Goal: Communication & Community: Answer question/provide support

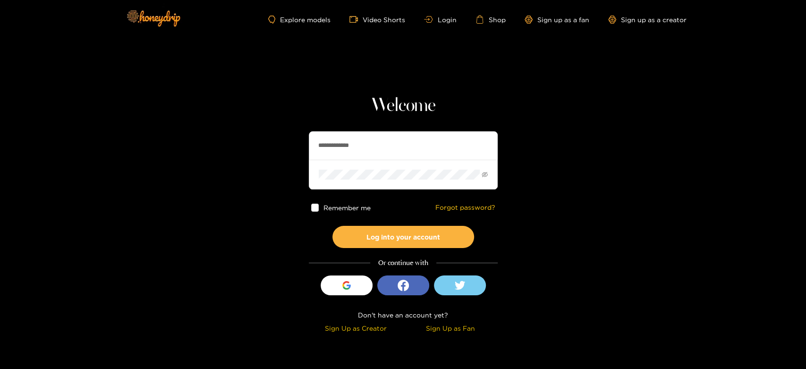
drag, startPoint x: 402, startPoint y: 137, endPoint x: 288, endPoint y: 146, distance: 114.6
click at [288, 146] on section "**********" at bounding box center [403, 168] width 806 height 336
paste input "text"
type input "*********"
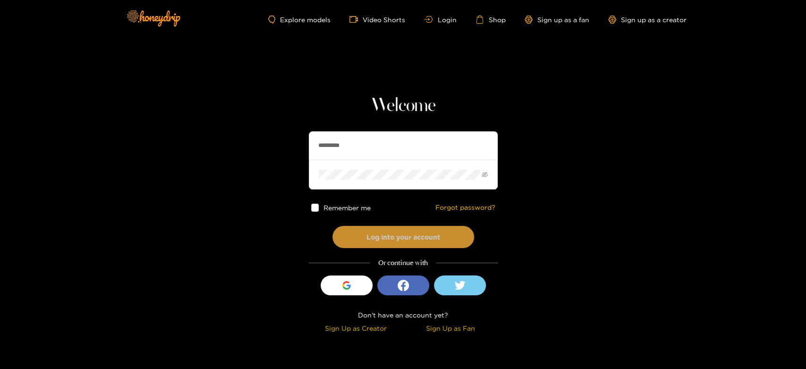
click at [397, 227] on button "Log into your account" at bounding box center [403, 237] width 142 height 22
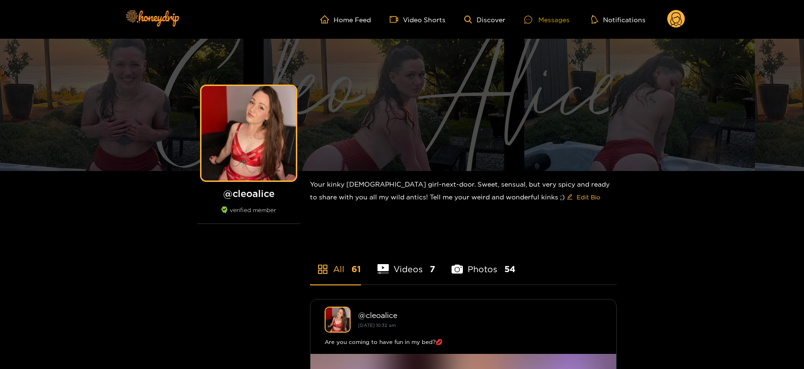
click at [555, 14] on div "Messages" at bounding box center [547, 19] width 45 height 11
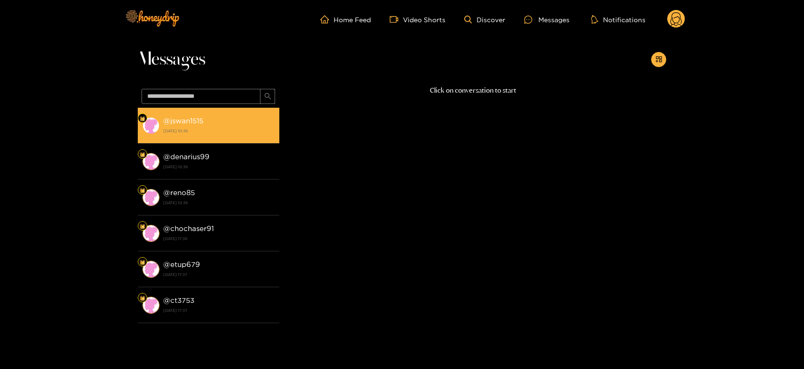
click at [205, 139] on li "@ jswan1515 [DATE] 10:36" at bounding box center [209, 126] width 142 height 36
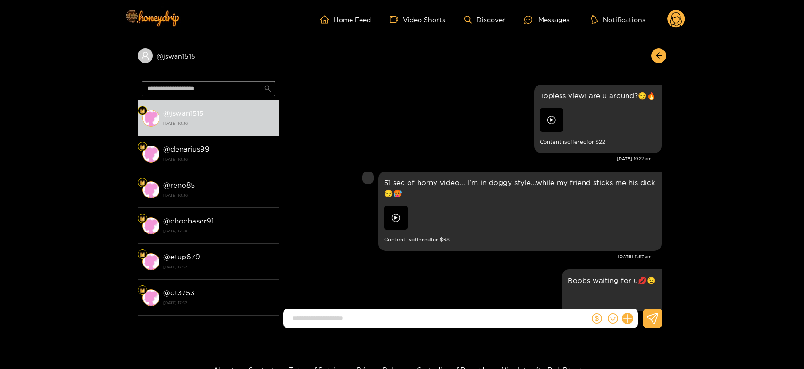
scroll to position [2010, 0]
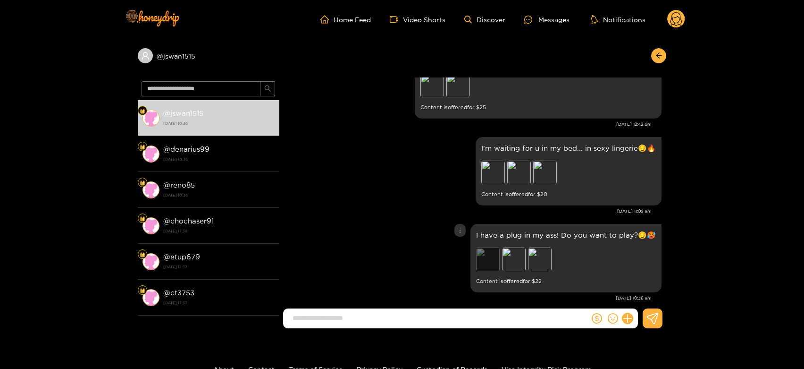
click at [492, 247] on div "Preview" at bounding box center [488, 259] width 24 height 24
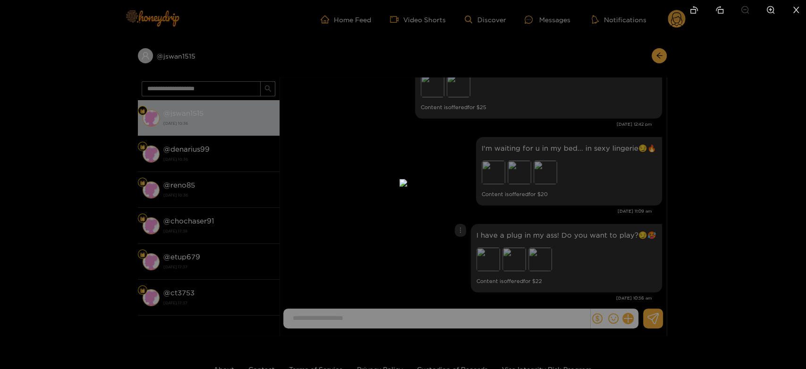
click at [603, 258] on div at bounding box center [403, 184] width 806 height 369
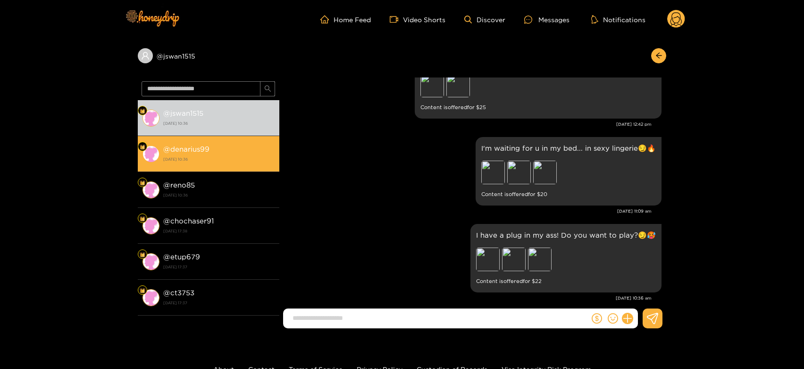
click at [191, 154] on div "@ denarius99 [DATE] 10:36" at bounding box center [218, 153] width 111 height 21
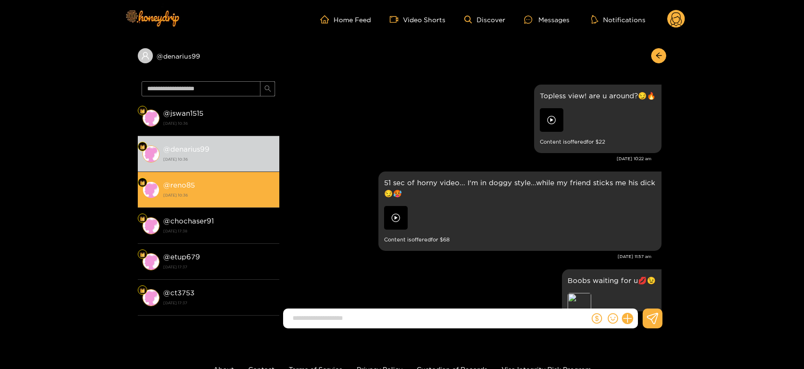
scroll to position [2010, 0]
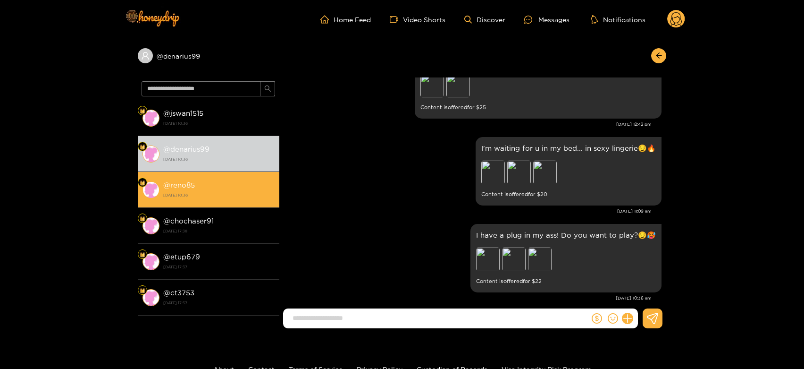
click at [191, 177] on li "@ reno85 [DATE] 10:36" at bounding box center [209, 190] width 142 height 36
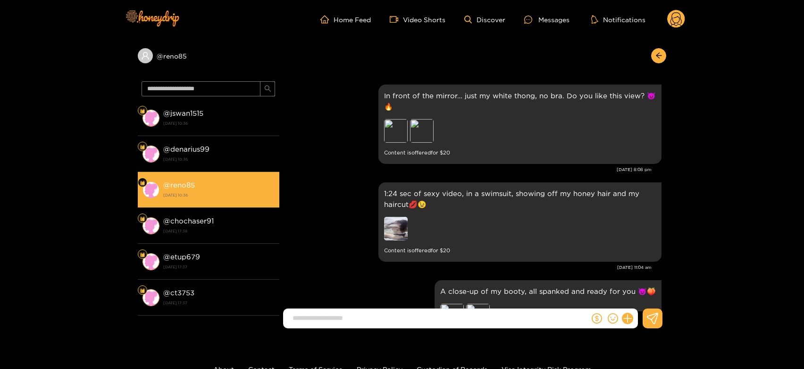
scroll to position [1987, 0]
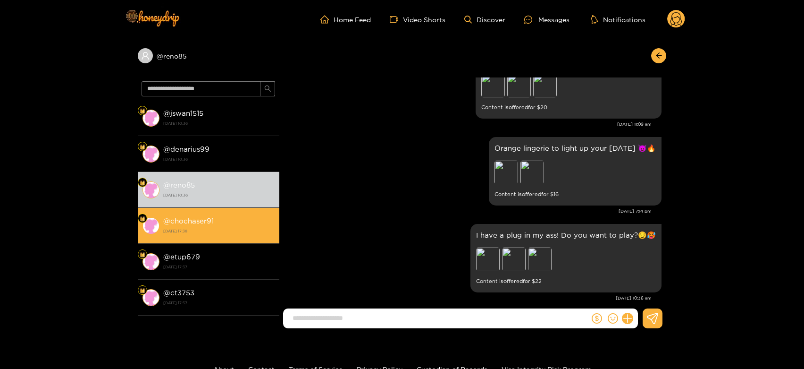
click at [204, 217] on strong "@ chochaser91" at bounding box center [188, 221] width 51 height 8
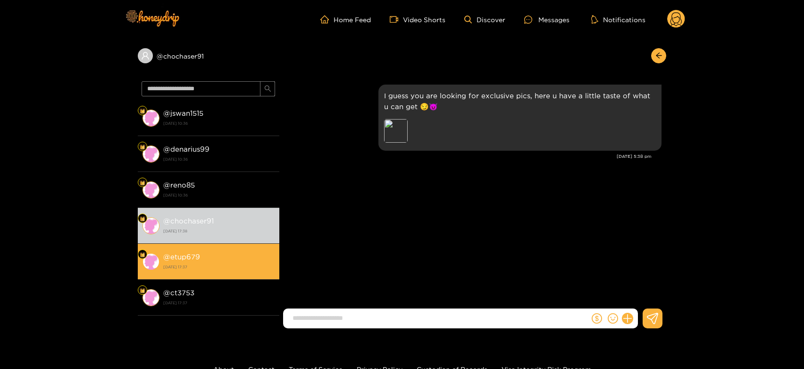
click at [211, 271] on strong "[DATE] 17:37" at bounding box center [218, 266] width 111 height 8
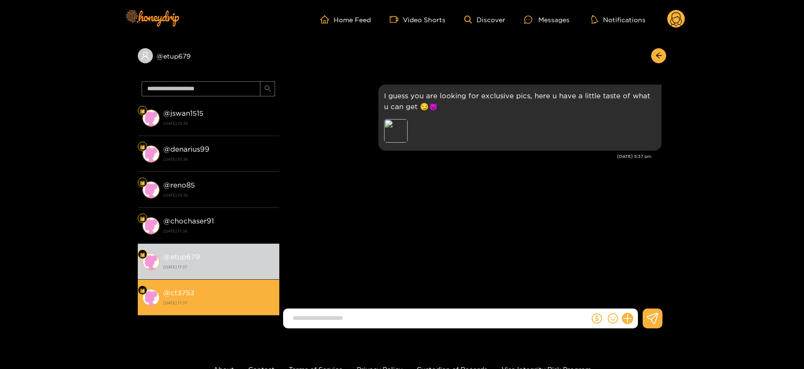
click at [212, 292] on div "@ ct3753 [DATE] 17:37" at bounding box center [218, 297] width 111 height 21
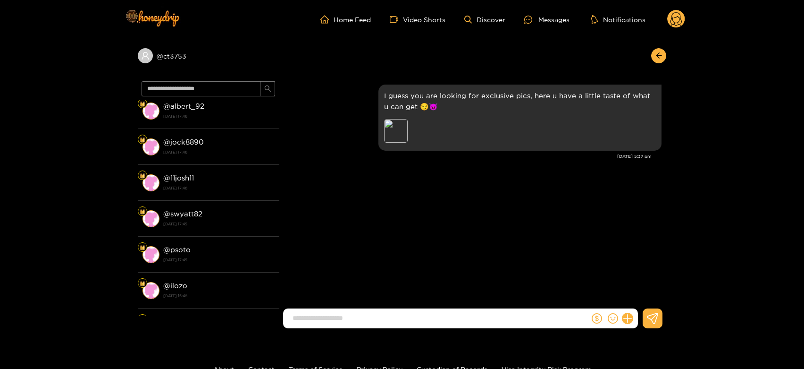
scroll to position [1432, 0]
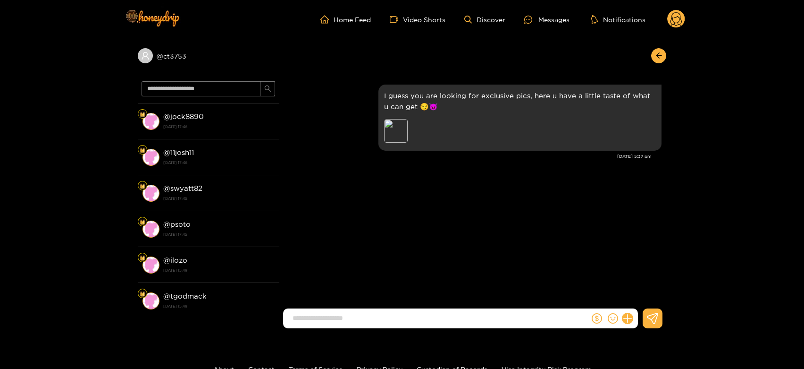
click at [678, 10] on circle at bounding box center [677, 19] width 18 height 18
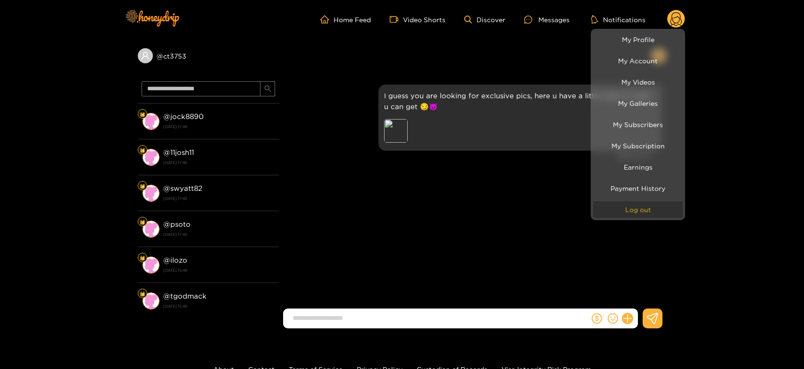
click at [614, 204] on button "Log out" at bounding box center [638, 209] width 90 height 17
